Goal: Task Accomplishment & Management: Manage account settings

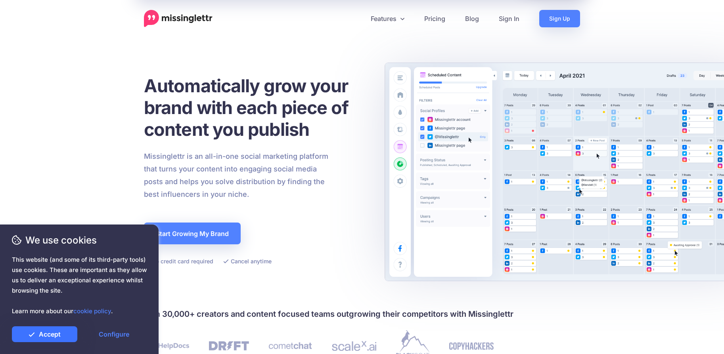
click at [52, 337] on link "Accept" at bounding box center [44, 335] width 65 height 16
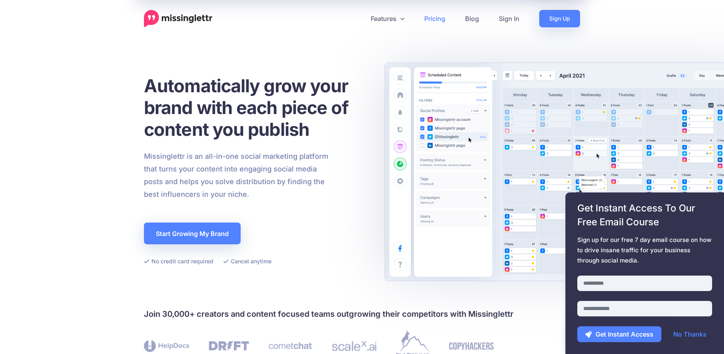
click at [441, 21] on link "Pricing" at bounding box center [434, 18] width 41 height 17
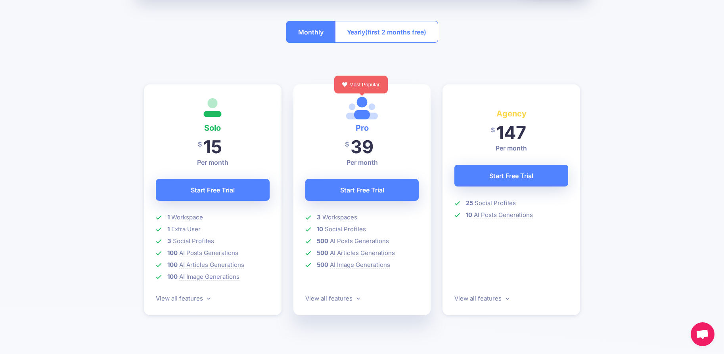
scroll to position [161, 0]
click at [186, 300] on link "View all features" at bounding box center [183, 298] width 55 height 8
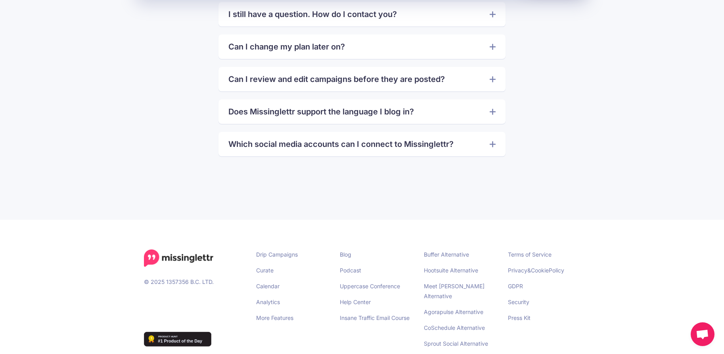
scroll to position [1850, 0]
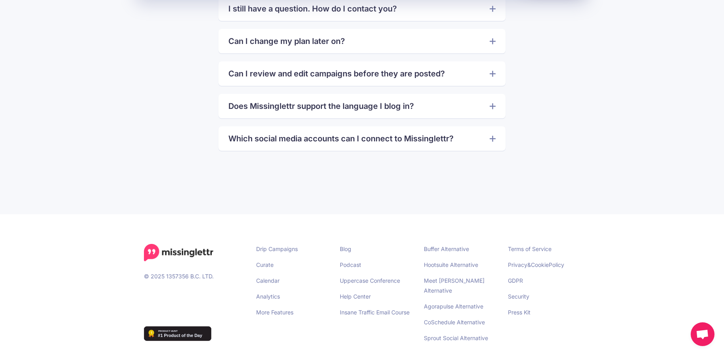
click at [266, 141] on link "Which social media accounts can I connect to Missinglettr?" at bounding box center [361, 138] width 267 height 13
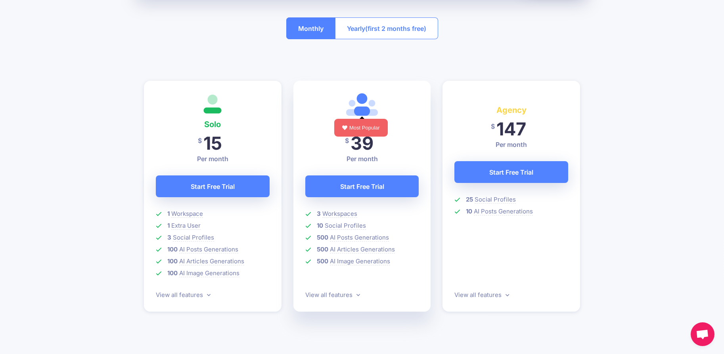
scroll to position [0, 0]
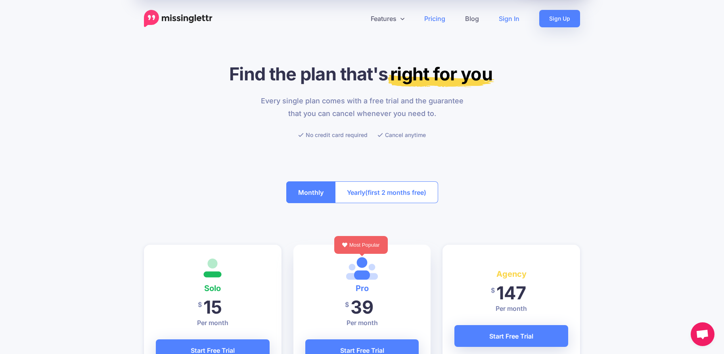
click at [511, 17] on link "Sign In" at bounding box center [509, 18] width 40 height 17
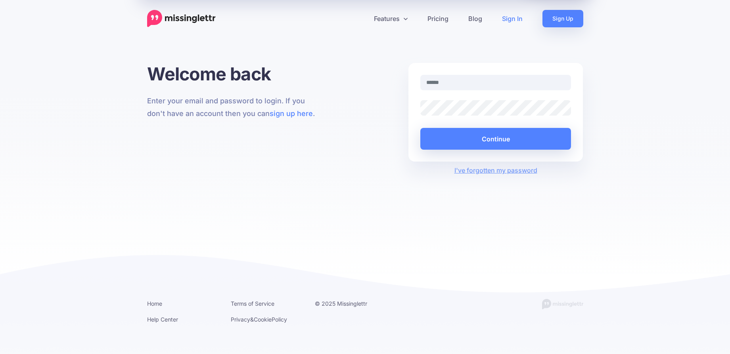
type input "**********"
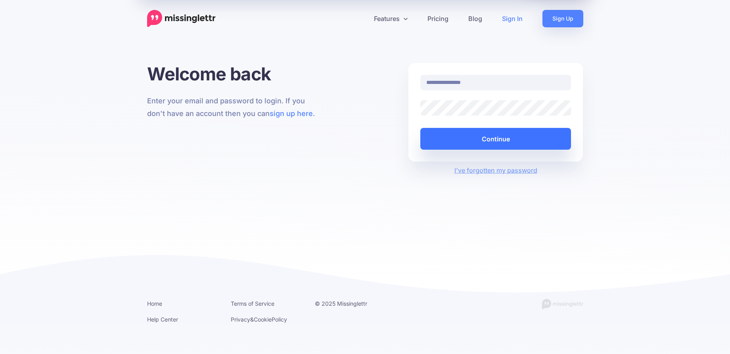
click at [479, 136] on button "Continue" at bounding box center [495, 139] width 151 height 22
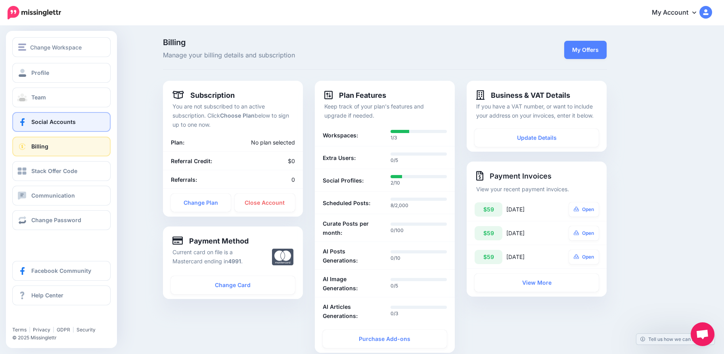
click at [58, 124] on span "Social Accounts" at bounding box center [53, 121] width 44 height 7
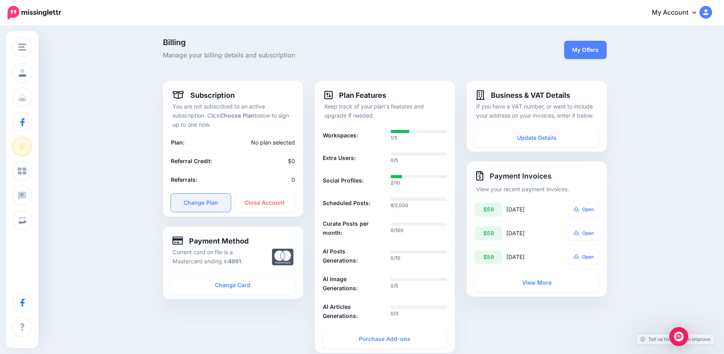
click at [211, 205] on link "Change Plan" at bounding box center [201, 203] width 60 height 18
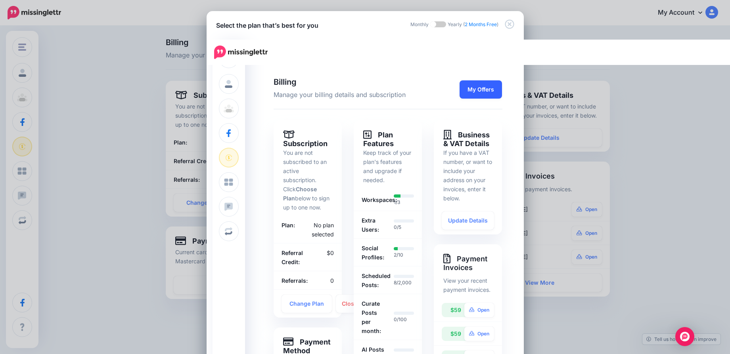
click at [469, 95] on link "My Offers" at bounding box center [480, 89] width 42 height 18
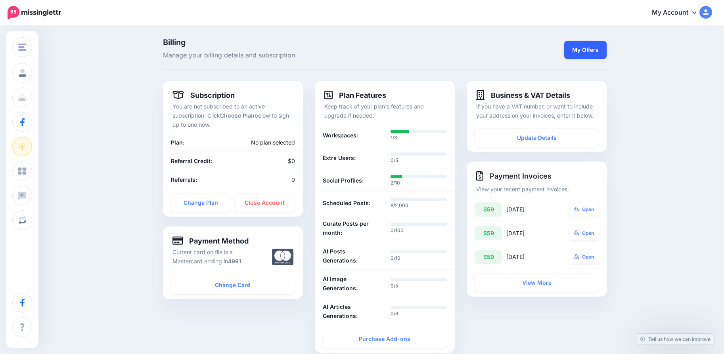
click at [579, 49] on link "My Offers" at bounding box center [585, 50] width 42 height 18
click at [199, 208] on link "Change Plan" at bounding box center [201, 203] width 60 height 18
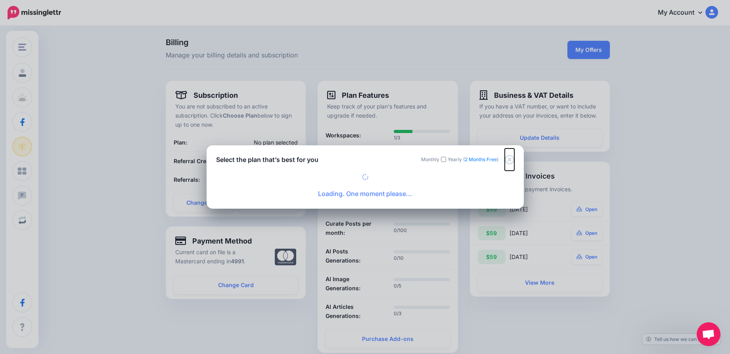
click at [510, 160] on icon "Close" at bounding box center [508, 159] width 9 height 9
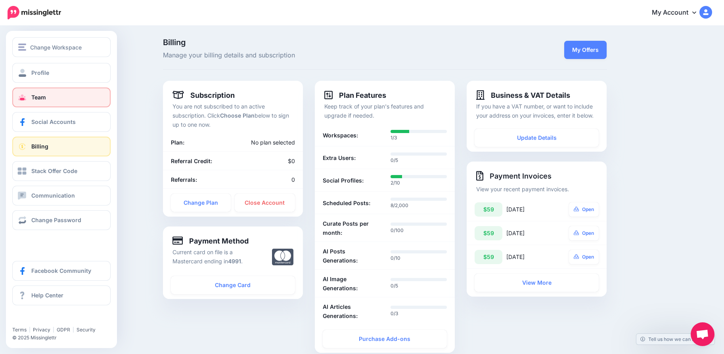
click at [36, 96] on span "Team" at bounding box center [38, 97] width 15 height 7
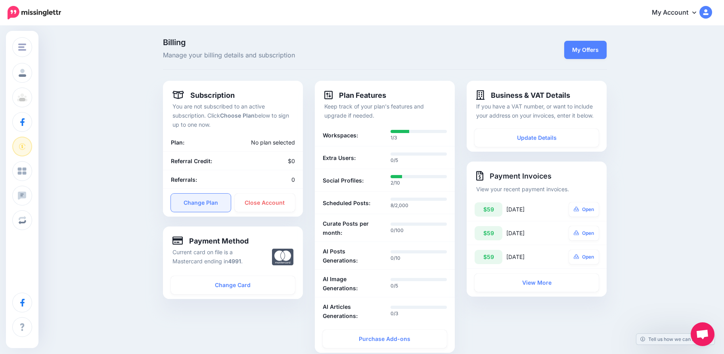
click at [214, 205] on link "Change Plan" at bounding box center [201, 203] width 60 height 18
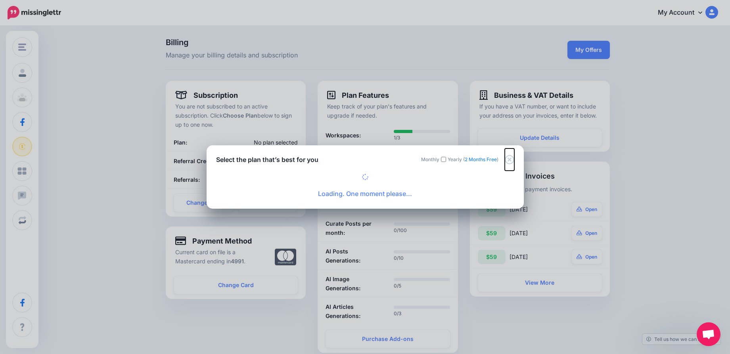
click at [510, 161] on icon "Close" at bounding box center [508, 159] width 9 height 9
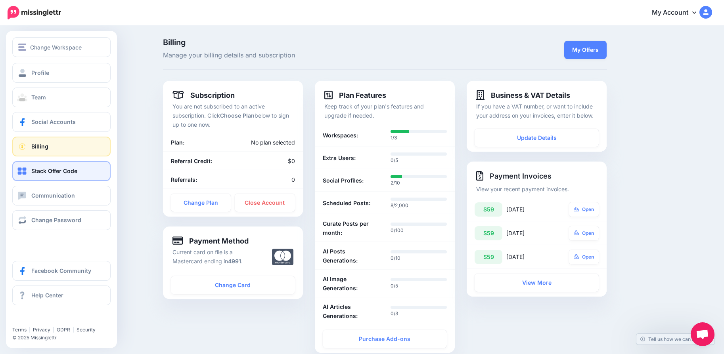
click at [36, 178] on link "Stack Offer Code" at bounding box center [61, 171] width 98 height 20
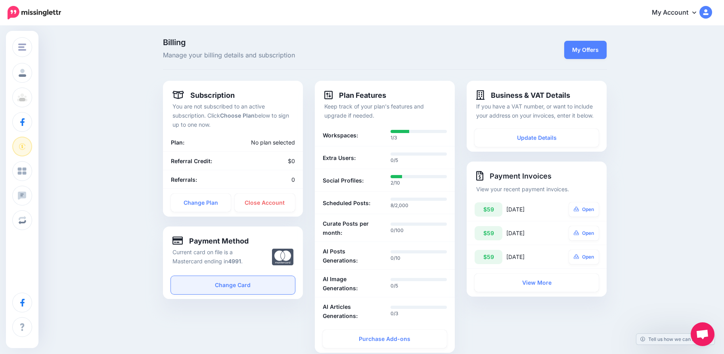
click at [245, 284] on link "Change Card" at bounding box center [233, 285] width 124 height 18
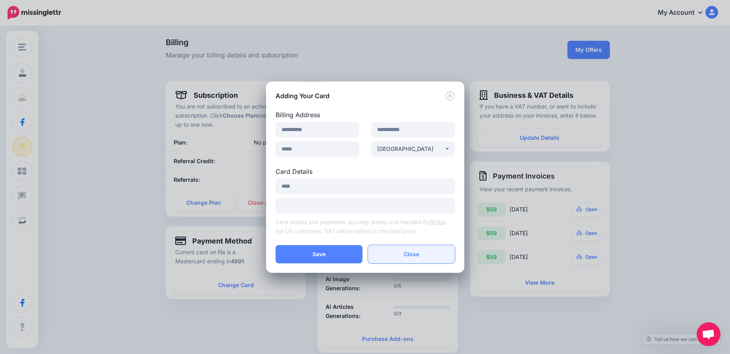
click at [391, 251] on button "Close" at bounding box center [411, 254] width 87 height 18
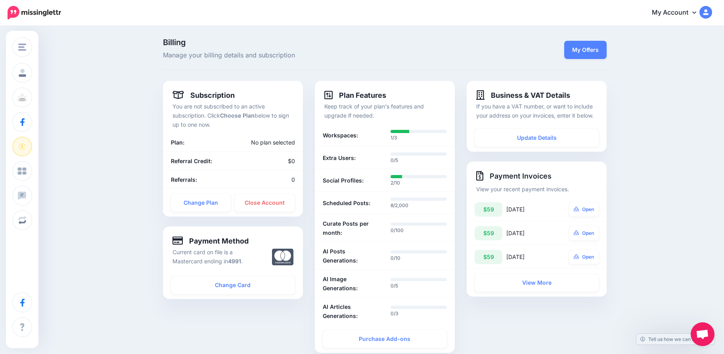
click at [682, 10] on link "My Account" at bounding box center [678, 12] width 68 height 19
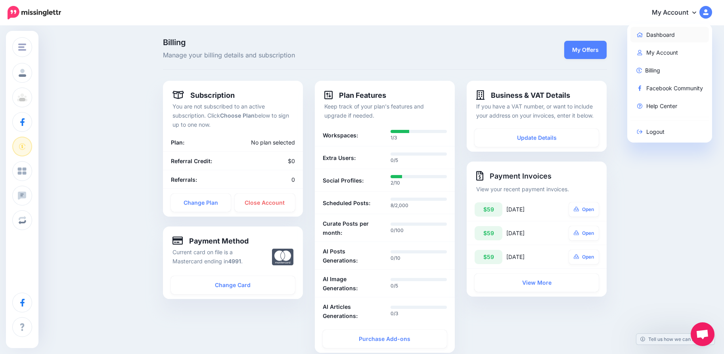
click at [678, 36] on link "Dashboard" at bounding box center [669, 34] width 79 height 15
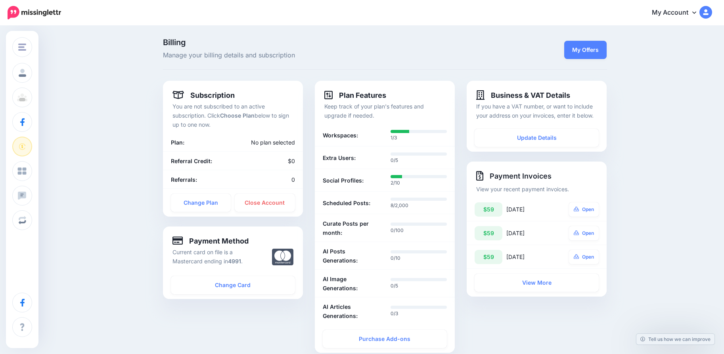
click at [712, 13] on img at bounding box center [705, 12] width 13 height 13
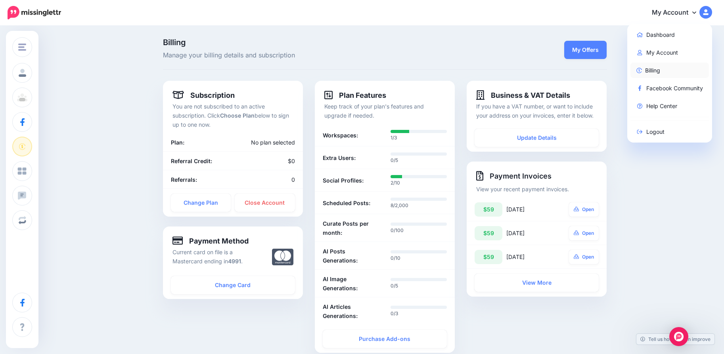
click at [651, 73] on link "Billing" at bounding box center [669, 70] width 79 height 15
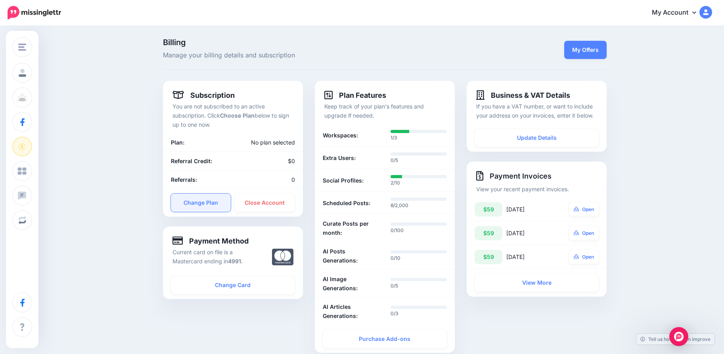
click at [212, 203] on link "Change Plan" at bounding box center [201, 203] width 60 height 18
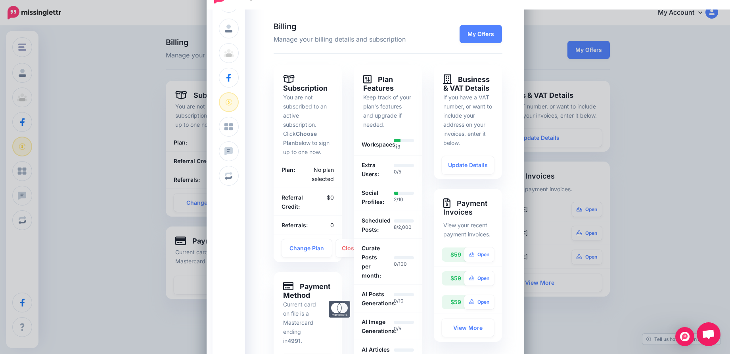
scroll to position [30, 0]
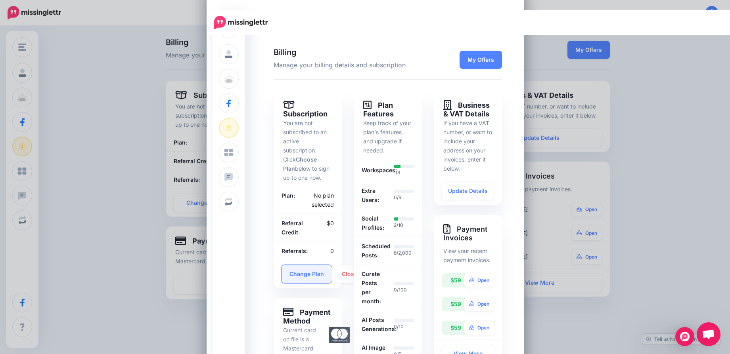
click at [310, 271] on link "Change Plan" at bounding box center [306, 274] width 50 height 18
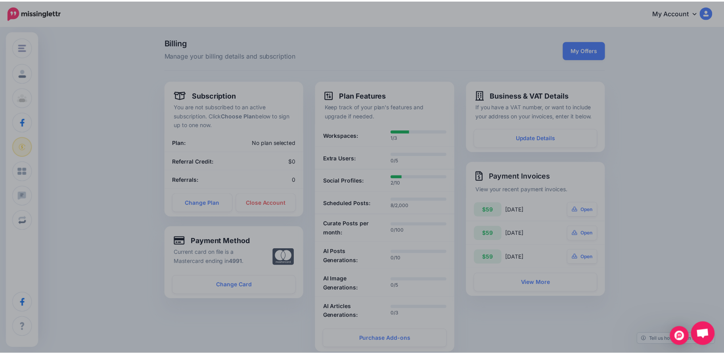
scroll to position [0, 0]
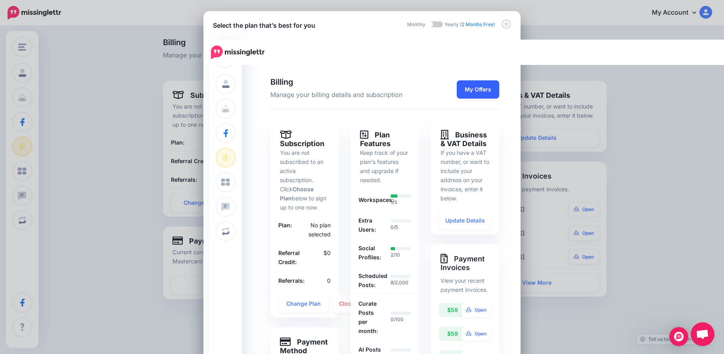
click at [480, 90] on link "My Offers" at bounding box center [478, 89] width 42 height 18
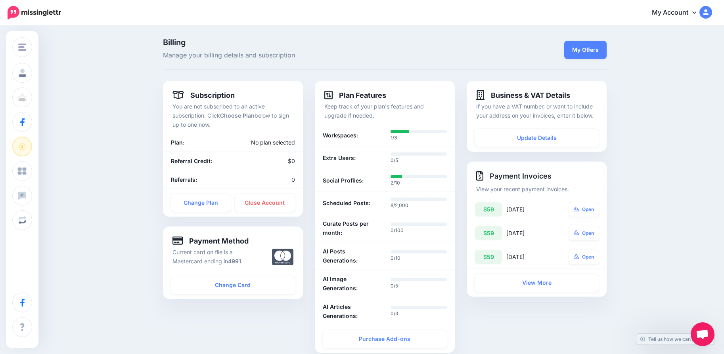
click at [199, 125] on p "You are not subscribed to an active subscription. Click Choose Plan below to si…" at bounding box center [232, 115] width 121 height 27
drag, startPoint x: 203, startPoint y: 107, endPoint x: 265, endPoint y: 130, distance: 66.7
click at [265, 130] on div "Subscription You are not subscribed to an active subscription. Click Choose Pla…" at bounding box center [233, 149] width 140 height 136
click at [211, 118] on p "You are not subscribed to an active subscription. Click Choose Plan below to si…" at bounding box center [232, 115] width 121 height 27
click at [215, 199] on link "Change Plan" at bounding box center [201, 203] width 60 height 18
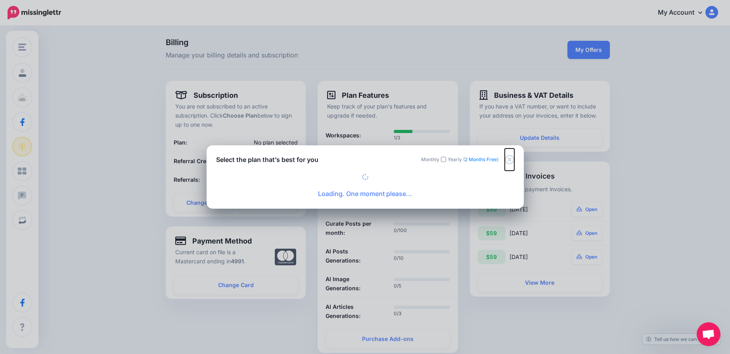
click at [508, 162] on icon "Close" at bounding box center [509, 160] width 10 height 10
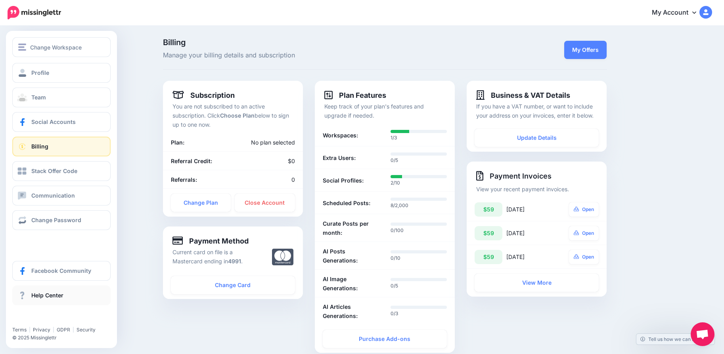
click at [39, 297] on span "Help Center" at bounding box center [47, 295] width 32 height 7
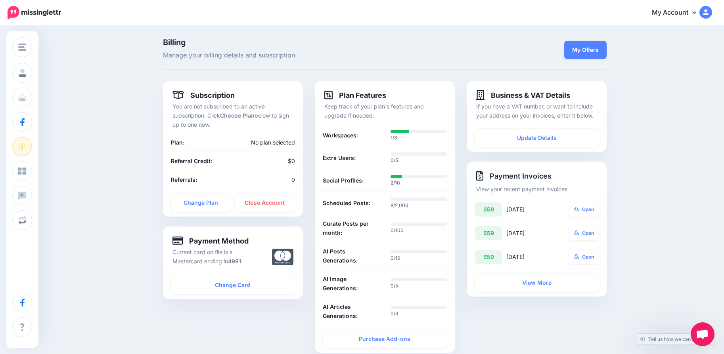
click at [692, 13] on link "My Account" at bounding box center [678, 12] width 68 height 19
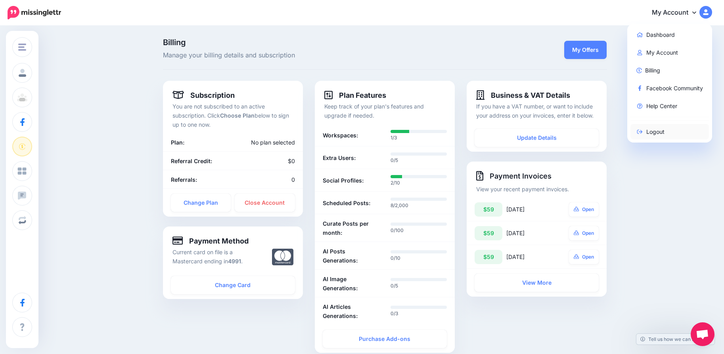
click at [663, 131] on link "Logout" at bounding box center [669, 131] width 79 height 15
